Goal: Task Accomplishment & Management: Manage account settings

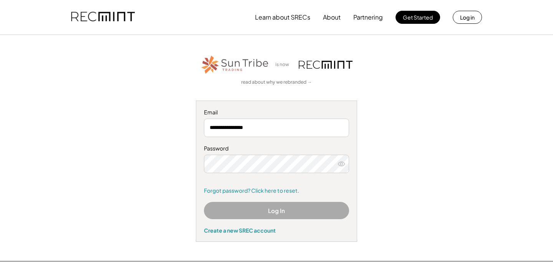
click at [272, 214] on button "Log In" at bounding box center [276, 210] width 145 height 17
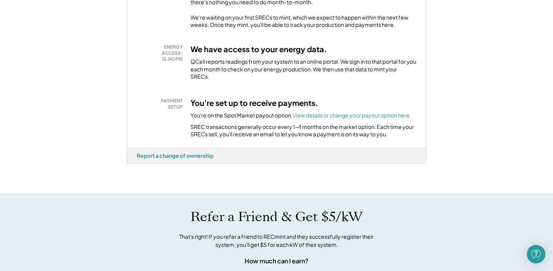
scroll to position [216, 0]
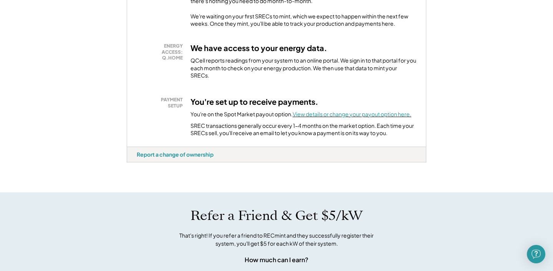
click at [346, 118] on font "View details or change your payout option here." at bounding box center [352, 114] width 119 height 7
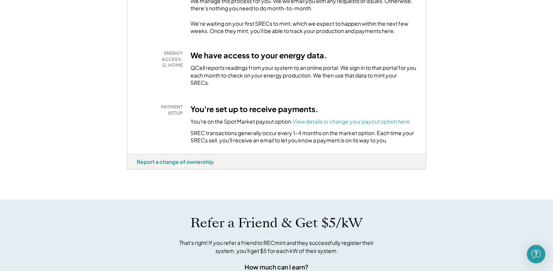
scroll to position [235, 0]
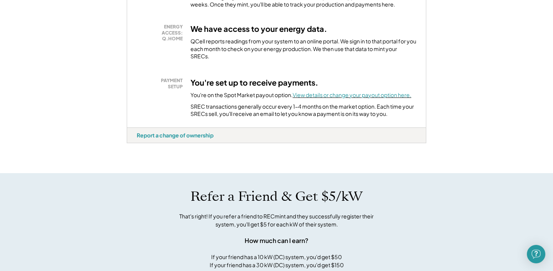
click at [337, 98] on font "View details or change your payout option here." at bounding box center [352, 94] width 119 height 7
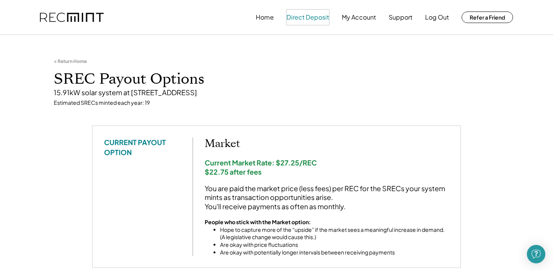
click at [313, 22] on button "Direct Deposit" at bounding box center [308, 17] width 43 height 15
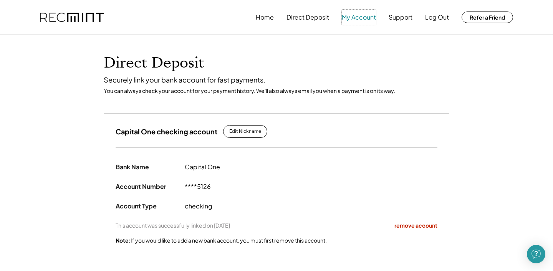
click at [348, 20] on button "My Account" at bounding box center [359, 17] width 34 height 15
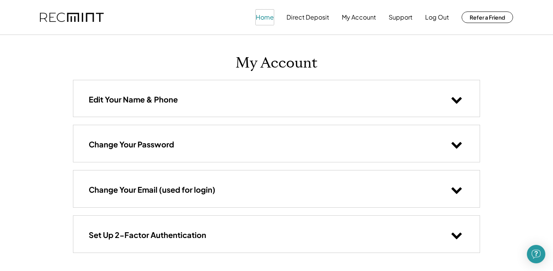
click at [267, 20] on button "Home" at bounding box center [265, 17] width 18 height 15
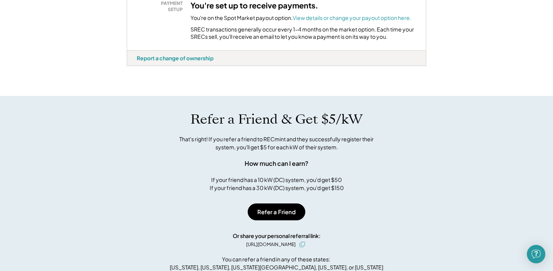
scroll to position [381, 0]
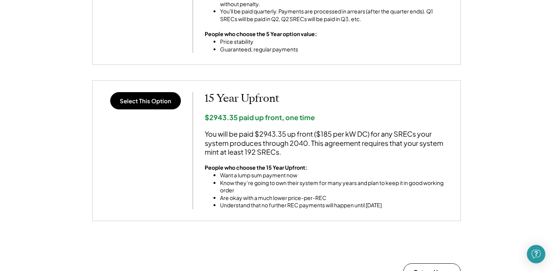
scroll to position [153, 0]
